Goal: Information Seeking & Learning: Check status

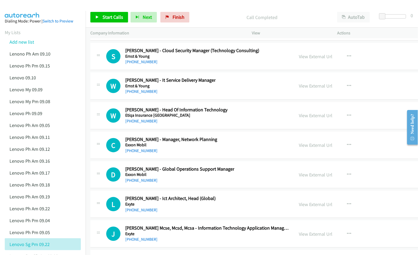
scroll to position [10859, 0]
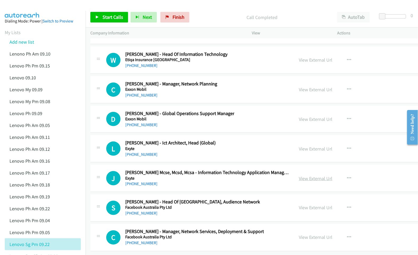
click at [299, 175] on link "View External Url" at bounding box center [316, 178] width 34 height 6
click at [299, 204] on link "View External Url" at bounding box center [316, 207] width 34 height 6
click at [299, 234] on link "View External Url" at bounding box center [316, 237] width 34 height 6
click at [303, 152] on link "View External Url" at bounding box center [316, 149] width 34 height 6
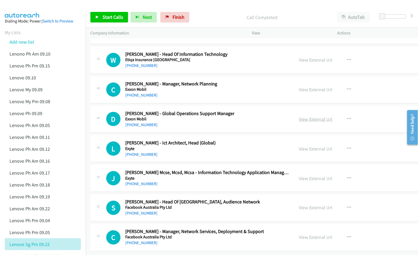
click at [299, 122] on link "View External Url" at bounding box center [316, 119] width 34 height 6
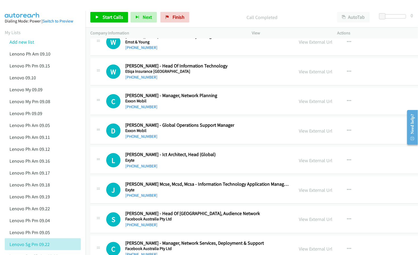
scroll to position [10789, 0]
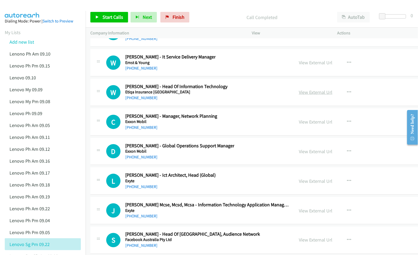
click at [299, 95] on link "View External Url" at bounding box center [316, 92] width 34 height 6
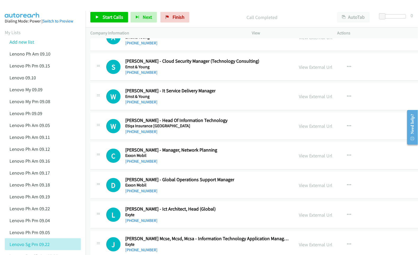
scroll to position [10753, 0]
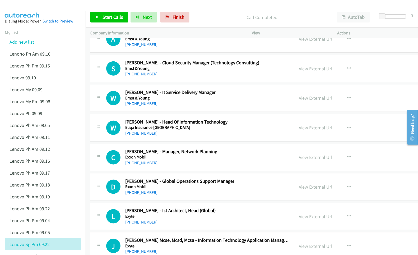
click at [299, 101] on link "View External Url" at bounding box center [316, 98] width 34 height 6
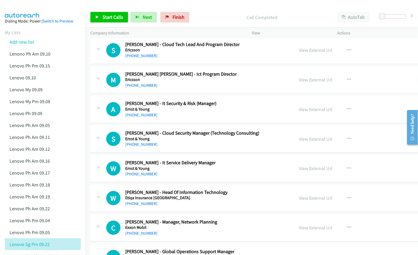
scroll to position [10648, 0]
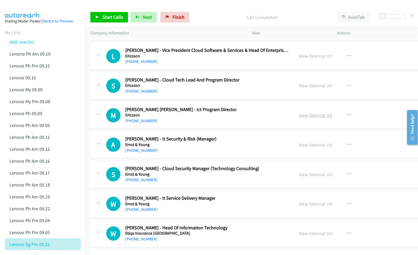
click at [306, 118] on link "View External Url" at bounding box center [316, 115] width 34 height 6
click at [300, 148] on link "View External Url" at bounding box center [316, 145] width 34 height 6
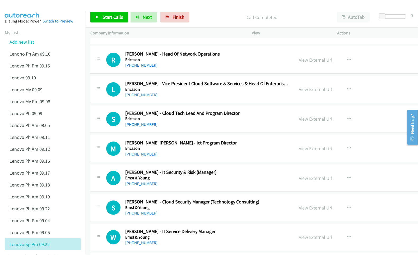
scroll to position [10613, 0]
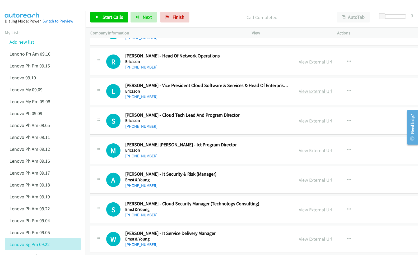
click at [299, 94] on link "View External Url" at bounding box center [316, 91] width 34 height 6
click at [299, 65] on link "View External Url" at bounding box center [316, 62] width 34 height 6
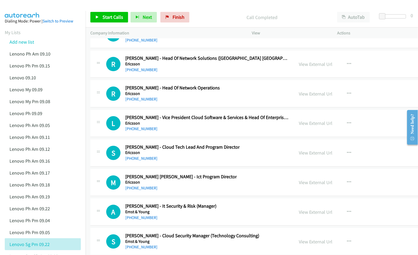
scroll to position [10578, 0]
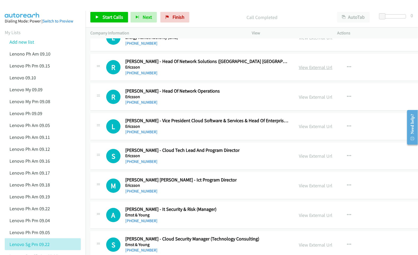
click at [304, 70] on link "View External Url" at bounding box center [316, 67] width 34 height 6
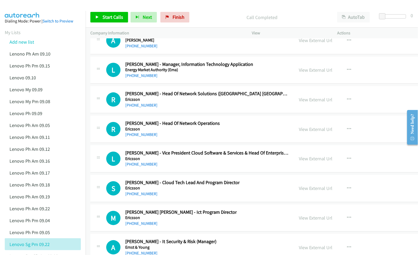
scroll to position [10542, 0]
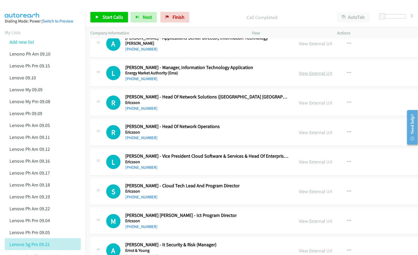
click at [299, 76] on link "View External Url" at bounding box center [316, 73] width 34 height 6
click at [299, 46] on link "View External Url" at bounding box center [316, 43] width 34 height 6
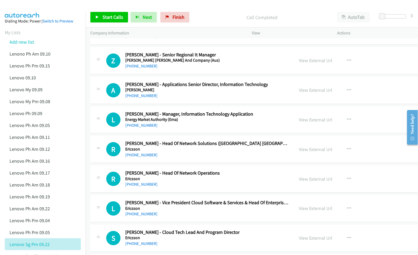
scroll to position [10472, 0]
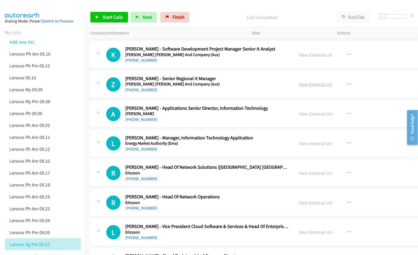
click at [299, 87] on link "View External Url" at bounding box center [316, 84] width 34 height 6
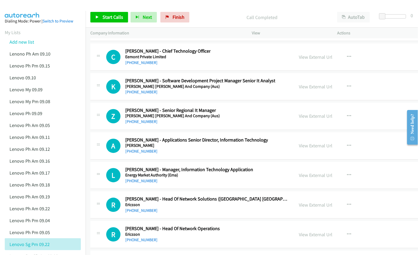
scroll to position [10436, 0]
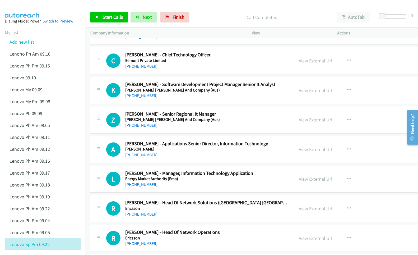
click at [299, 64] on link "View External Url" at bounding box center [316, 61] width 34 height 6
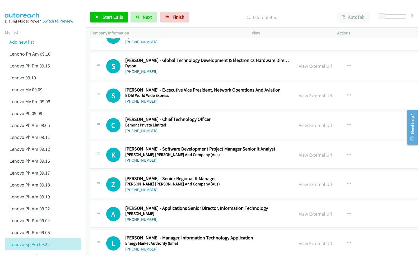
scroll to position [10366, 0]
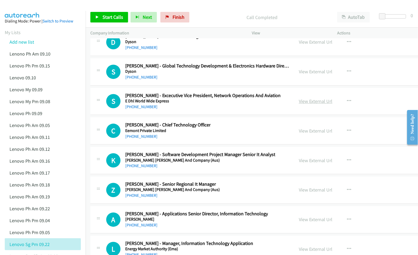
click at [302, 104] on link "View External Url" at bounding box center [316, 101] width 34 height 6
click at [299, 75] on link "View External Url" at bounding box center [316, 72] width 34 height 6
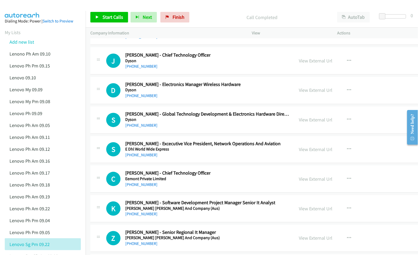
scroll to position [10296, 0]
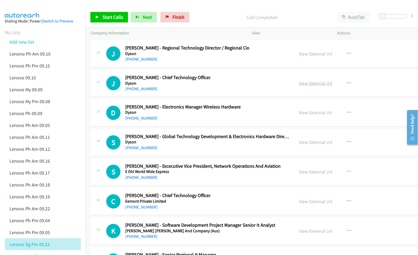
click at [299, 86] on link "View External Url" at bounding box center [316, 83] width 34 height 6
click at [299, 116] on link "View External Url" at bounding box center [316, 113] width 34 height 6
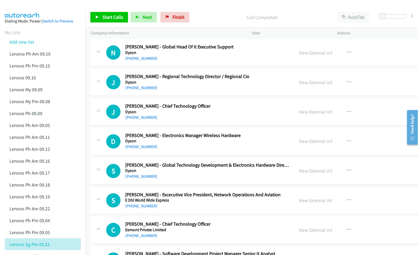
scroll to position [10261, 0]
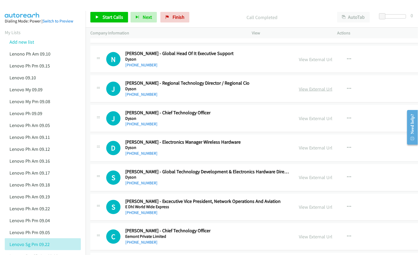
click at [299, 92] on link "View External Url" at bounding box center [316, 89] width 34 height 6
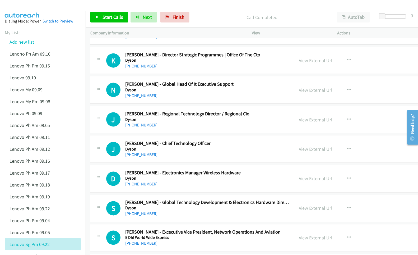
scroll to position [10225, 0]
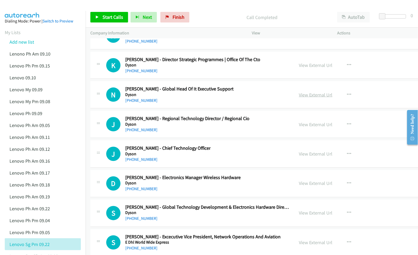
click at [300, 98] on link "View External Url" at bounding box center [316, 95] width 34 height 6
click at [299, 68] on link "View External Url" at bounding box center [316, 65] width 34 height 6
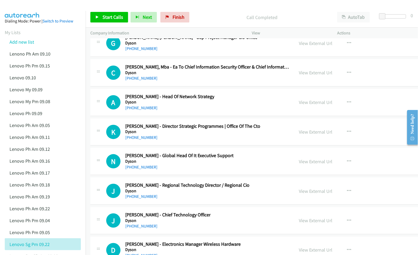
scroll to position [10155, 0]
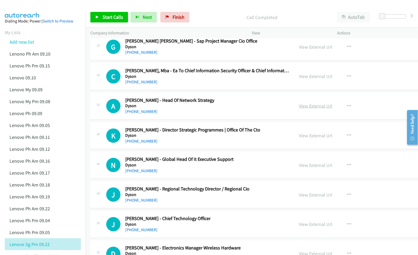
click at [299, 109] on link "View External Url" at bounding box center [316, 106] width 34 height 6
click at [299, 79] on link "View External Url" at bounding box center [316, 76] width 34 height 6
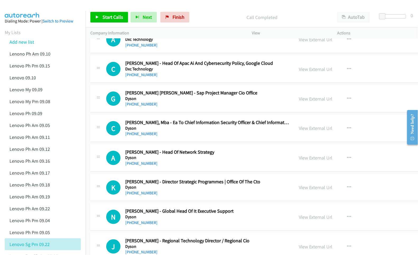
scroll to position [10084, 0]
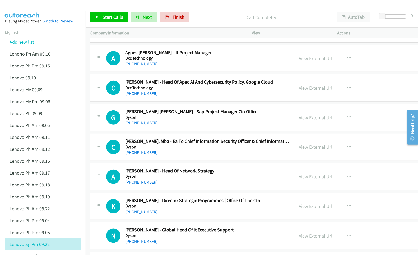
click at [299, 91] on link "View External Url" at bounding box center [316, 88] width 34 height 6
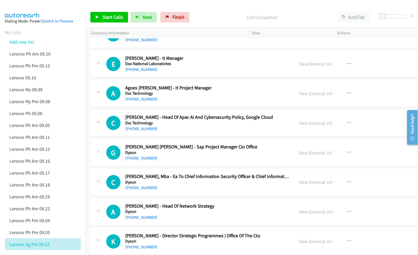
scroll to position [10014, 0]
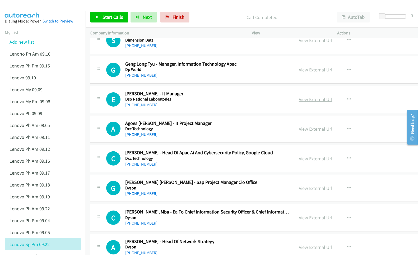
click at [304, 102] on link "View External Url" at bounding box center [316, 99] width 34 height 6
click at [299, 73] on link "View External Url" at bounding box center [316, 70] width 34 height 6
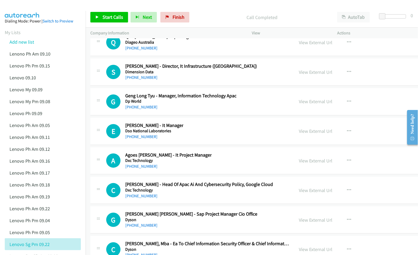
scroll to position [9979, 0]
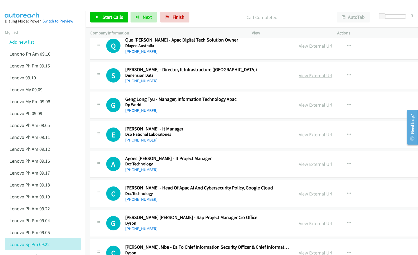
click at [299, 78] on link "View External Url" at bounding box center [316, 75] width 34 height 6
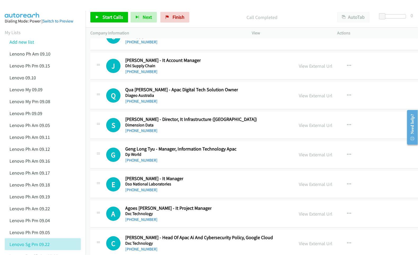
scroll to position [9908, 0]
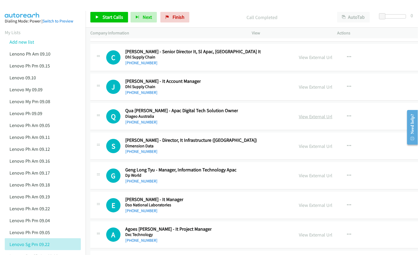
click at [299, 119] on link "View External Url" at bounding box center [316, 116] width 34 height 6
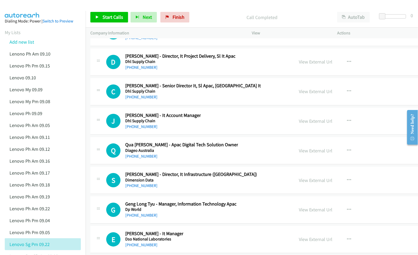
scroll to position [9873, 0]
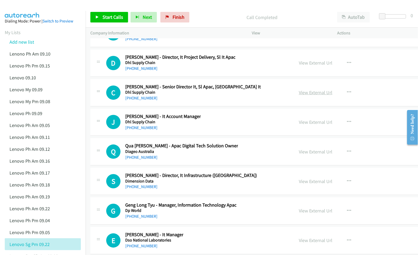
click at [299, 95] on link "View External Url" at bounding box center [316, 92] width 34 height 6
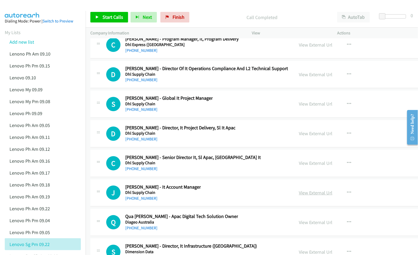
scroll to position [9767, 0]
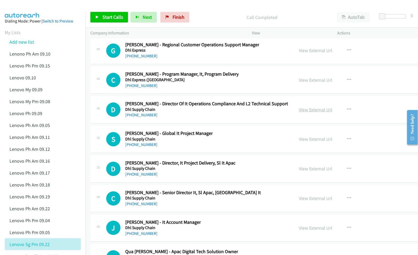
click at [299, 113] on link "View External Url" at bounding box center [316, 109] width 34 height 6
